Goal: Check status

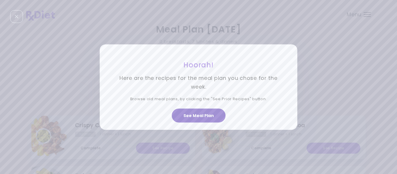
click at [199, 113] on button "See Meal Plan" at bounding box center [199, 116] width 54 height 14
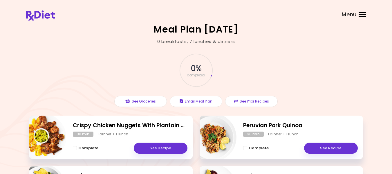
click at [364, 14] on div at bounding box center [362, 14] width 7 height 1
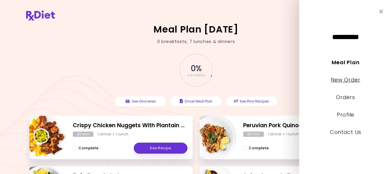
click at [341, 80] on link "New Order" at bounding box center [345, 79] width 29 height 7
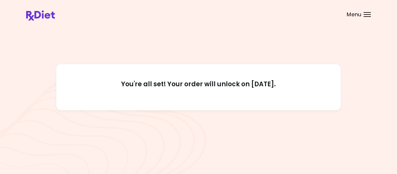
drag, startPoint x: 163, startPoint y: 84, endPoint x: 282, endPoint y: 77, distance: 119.3
click at [282, 77] on div "You're all set! Your order will unlock on [DATE]." at bounding box center [198, 87] width 285 height 46
click at [173, 39] on div "You're all set! Your order will unlock on [DATE]." at bounding box center [198, 87] width 344 height 125
